Goal: Information Seeking & Learning: Understand process/instructions

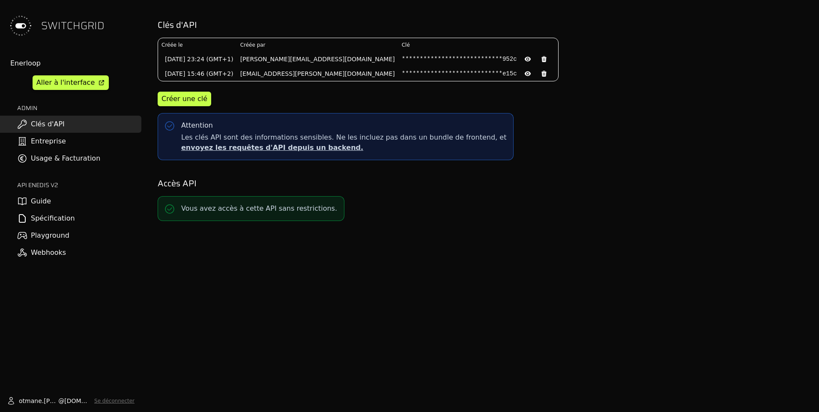
click at [81, 204] on link "Guide" at bounding box center [70, 201] width 141 height 17
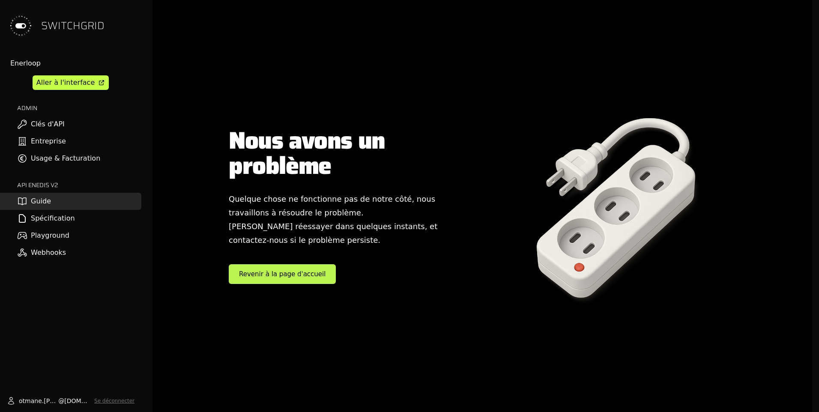
click at [74, 219] on link "Spécification" at bounding box center [70, 218] width 141 height 17
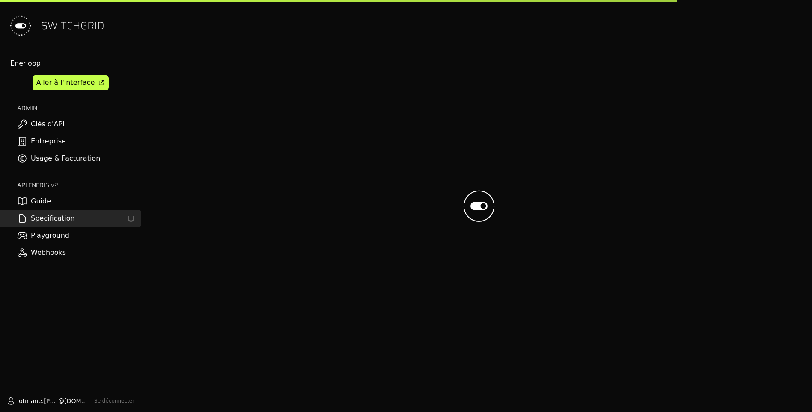
select select "**********"
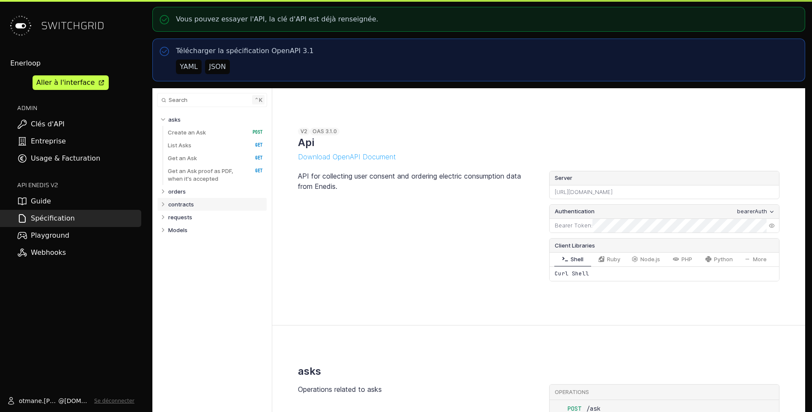
select select "**********"
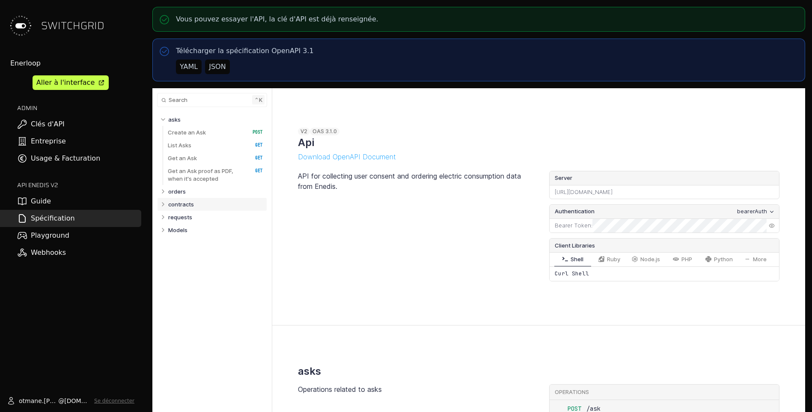
select select "**********"
click at [168, 220] on p "requests" at bounding box center [180, 217] width 24 height 8
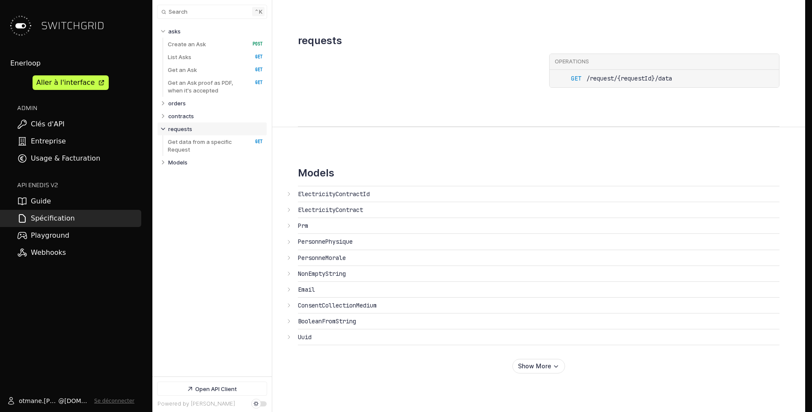
select select "**********"
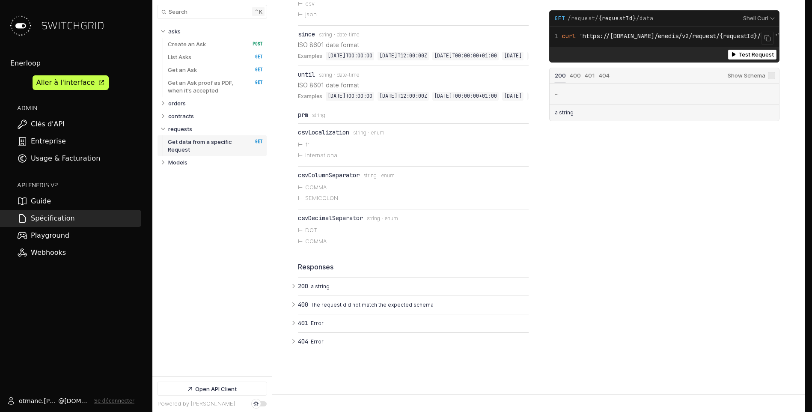
scroll to position [0, 39]
click at [312, 90] on li "until Type: string Format: date-time ISO 8601 date format Examples [DATE]T00:00…" at bounding box center [413, 86] width 231 height 40
click at [313, 51] on li "since Type: string Format: date-time ISO 8601 date format Examples [DATE]T00:00…" at bounding box center [413, 46] width 231 height 40
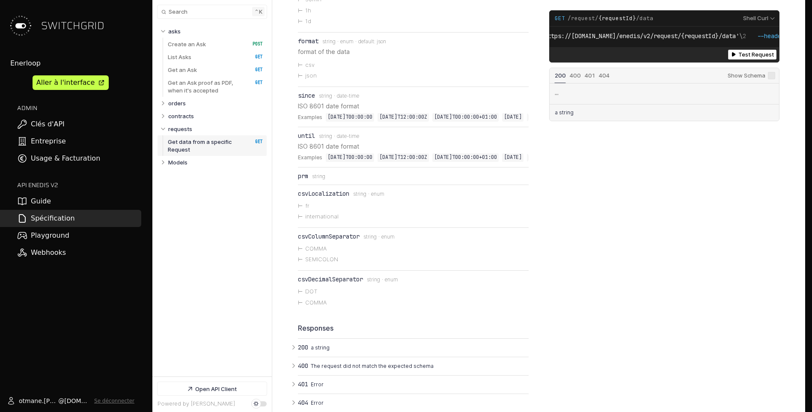
scroll to position [3377, 0]
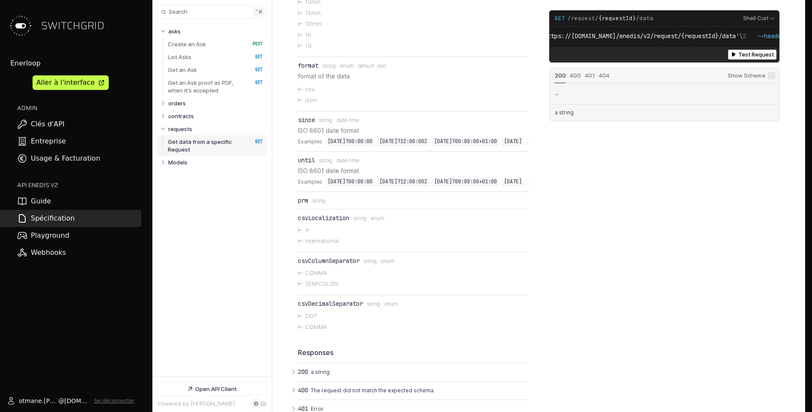
click at [307, 123] on div "since" at bounding box center [306, 119] width 17 height 7
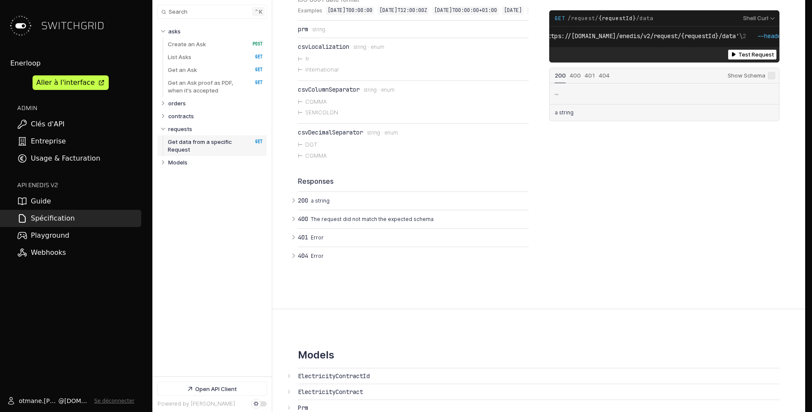
scroll to position [3763, 0]
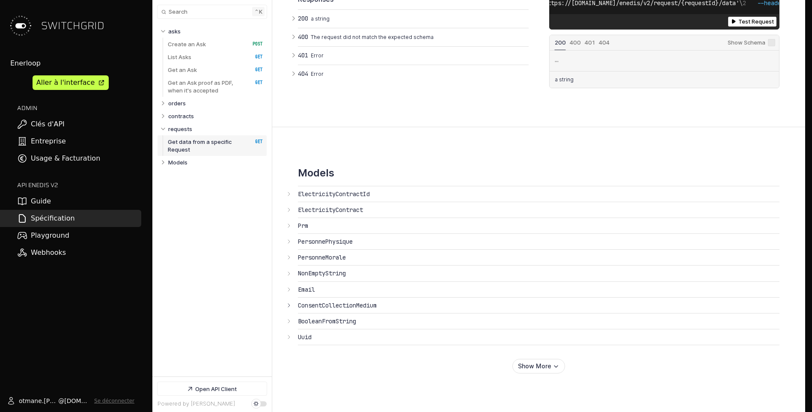
drag, startPoint x: 552, startPoint y: 371, endPoint x: 545, endPoint y: 337, distance: 34.9
click at [552, 371] on button "Show More" at bounding box center [539, 366] width 53 height 15
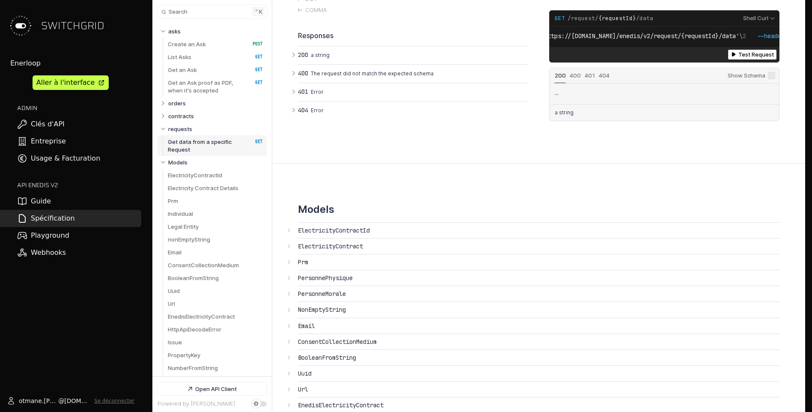
scroll to position [3908, 0]
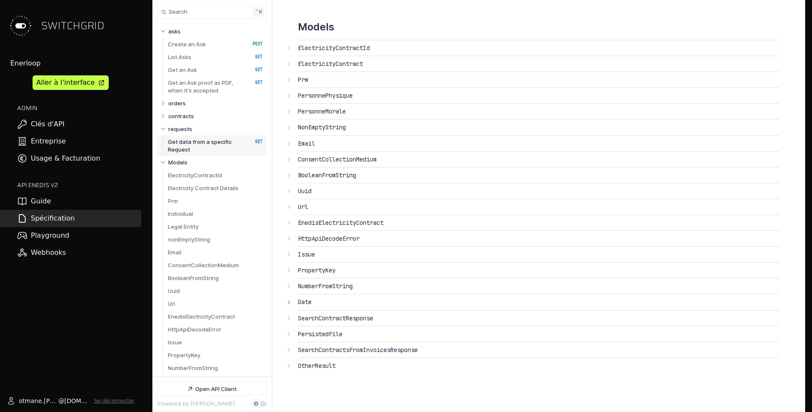
click at [290, 305] on icon "Open API Documentation for Api" at bounding box center [289, 302] width 7 height 7
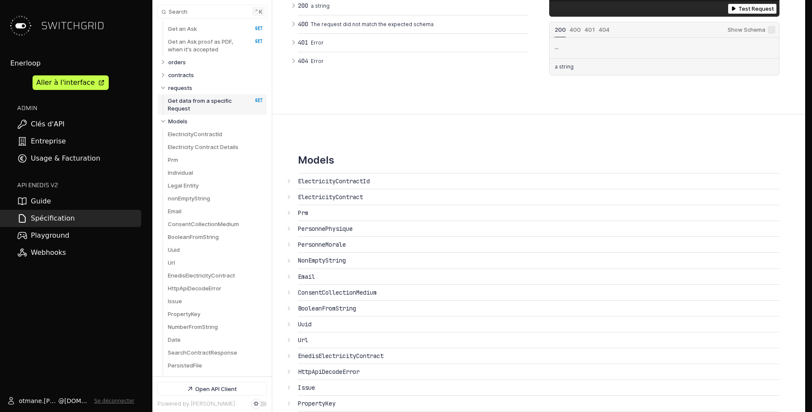
scroll to position [74, 0]
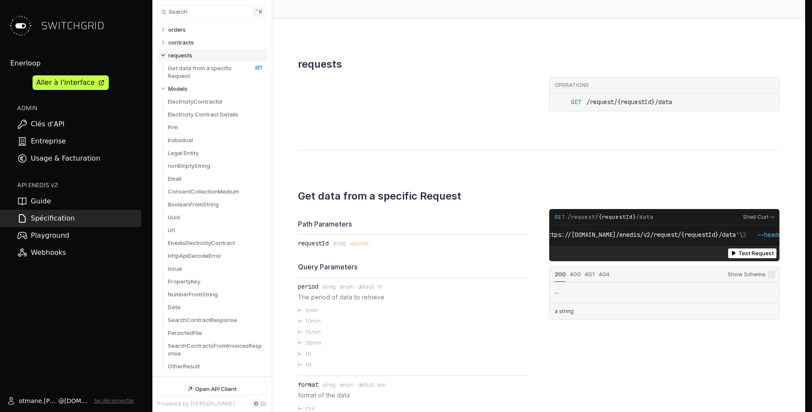
scroll to position [67, 0]
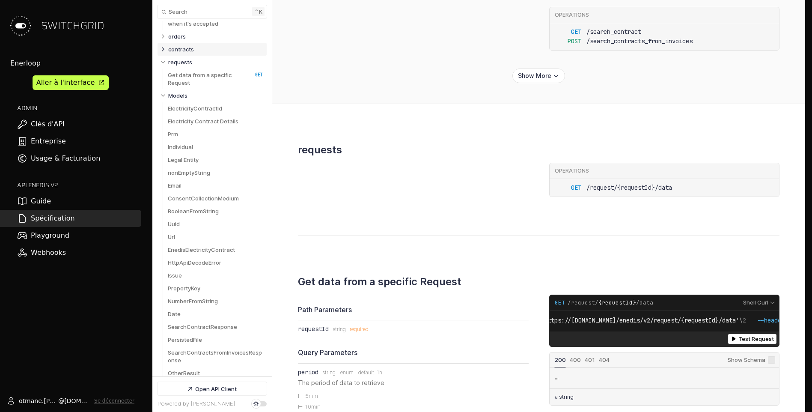
scroll to position [54, 0]
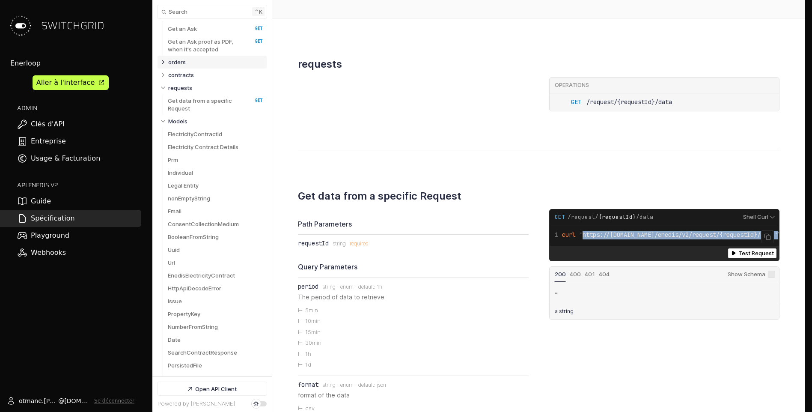
drag, startPoint x: 751, startPoint y: 245, endPoint x: 585, endPoint y: 244, distance: 166.6
click at [585, 239] on span "'https://[DOMAIN_NAME]/enedis/v2/request/{requestId}/data'" at bounding box center [678, 235] width 199 height 8
copy span "https://[DOMAIN_NAME]/enedis/v2/request/{requestId}"
